Goal: Information Seeking & Learning: Learn about a topic

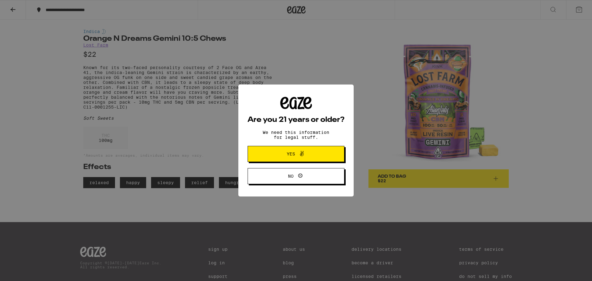
click at [298, 150] on icon at bounding box center [301, 153] width 7 height 7
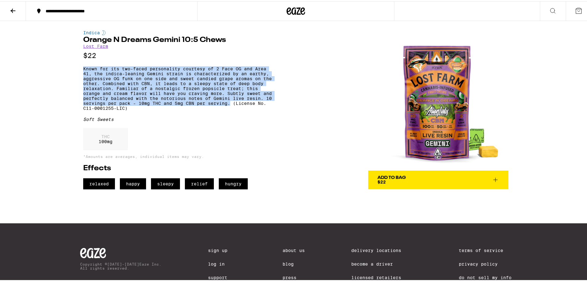
drag, startPoint x: 228, startPoint y: 109, endPoint x: 77, endPoint y: 70, distance: 156.0
click at [77, 70] on div "Indica Orange N Dreams Gemini 10:5 Chews Lost Farm $22 Known for its two-faced …" at bounding box center [296, 104] width 444 height 168
copy p "Known for its two-faced personality courtesy of 2 Face OG and Area 41, the indi…"
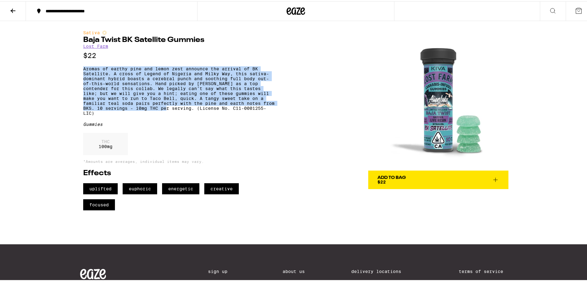
drag, startPoint x: 145, startPoint y: 115, endPoint x: 77, endPoint y: 70, distance: 82.0
click at [71, 67] on div "**********" at bounding box center [296, 170] width 592 height 340
copy p "Aromas of earthy pine and lemon zest announce the arrival of BK Satellite. A cr…"
